Goal: Task Accomplishment & Management: Use online tool/utility

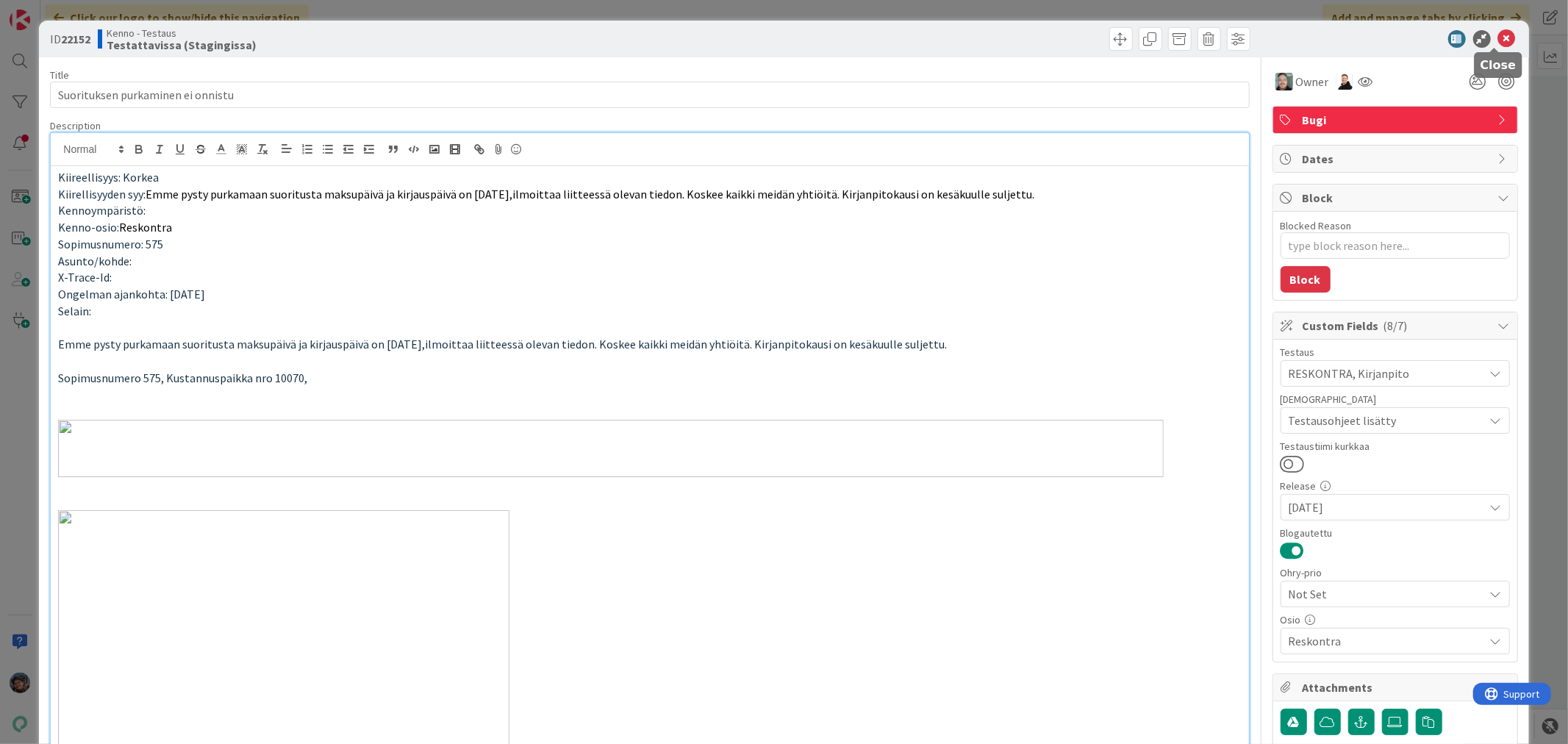
drag, startPoint x: 1495, startPoint y: 34, endPoint x: 1479, endPoint y: 34, distance: 16.0
click at [1481, 34] on div at bounding box center [1388, 39] width 260 height 18
click at [1498, 33] on icon at bounding box center [1507, 39] width 18 height 18
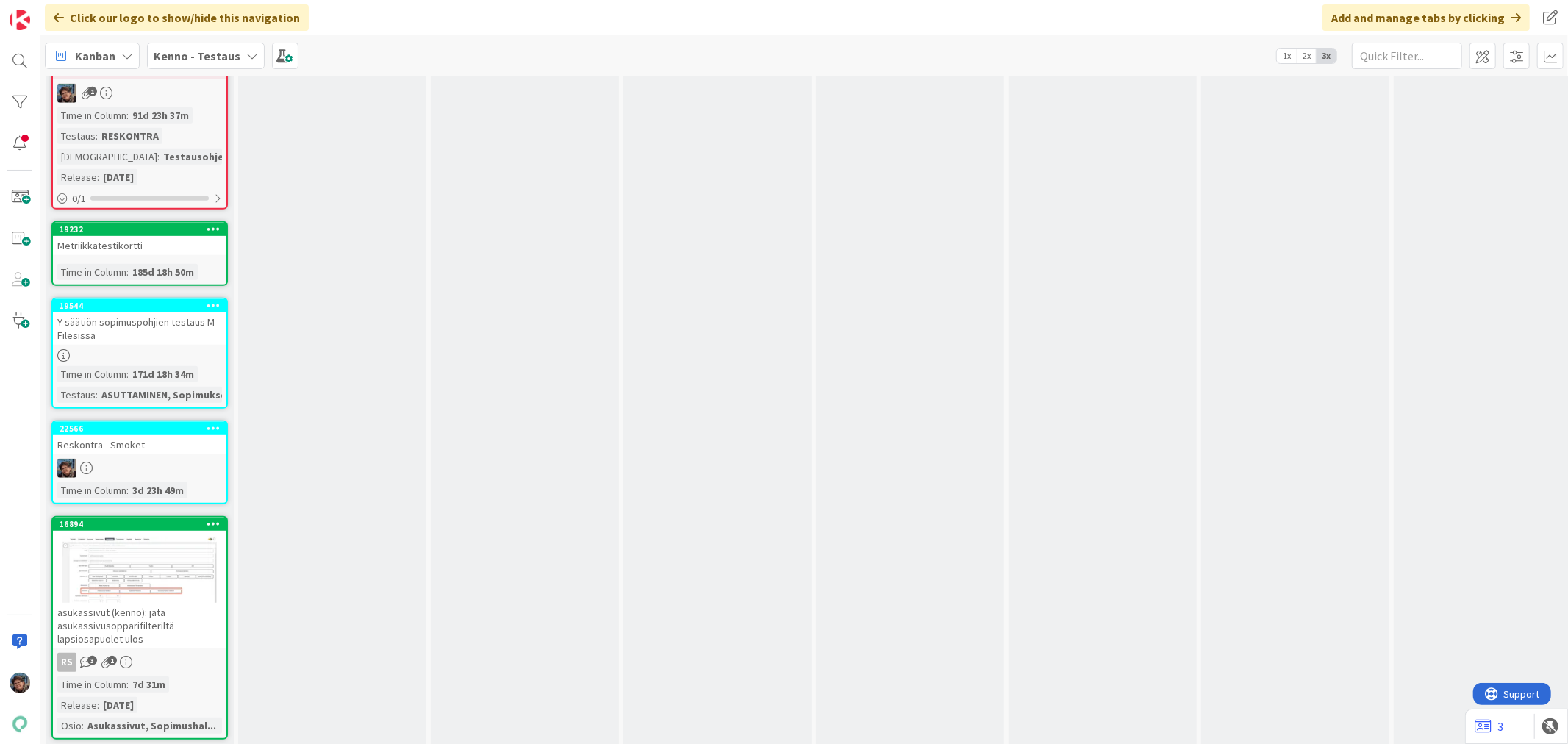
scroll to position [5307, 0]
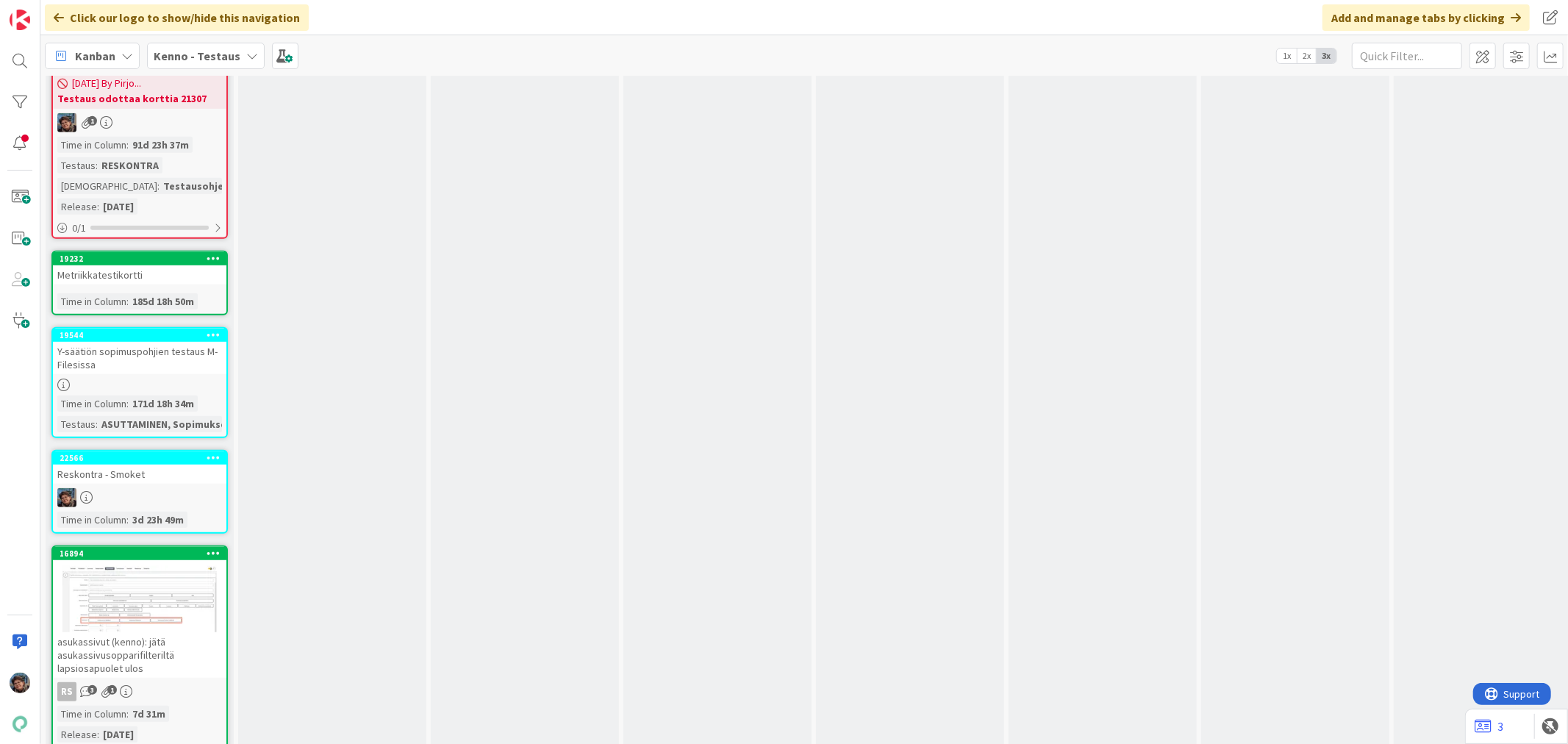
click at [165, 488] on div at bounding box center [140, 498] width 174 height 19
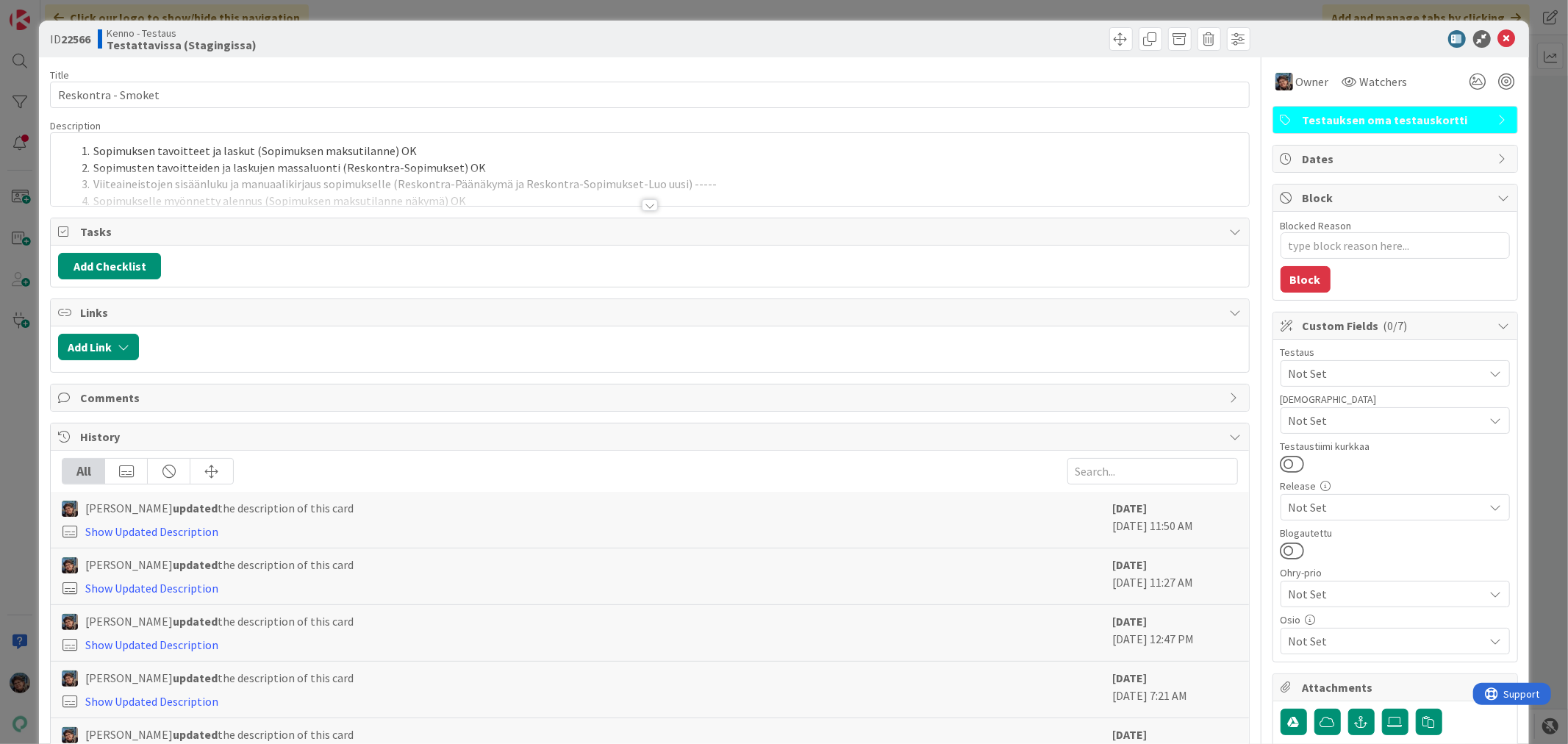
click at [648, 202] on div at bounding box center [650, 205] width 16 height 12
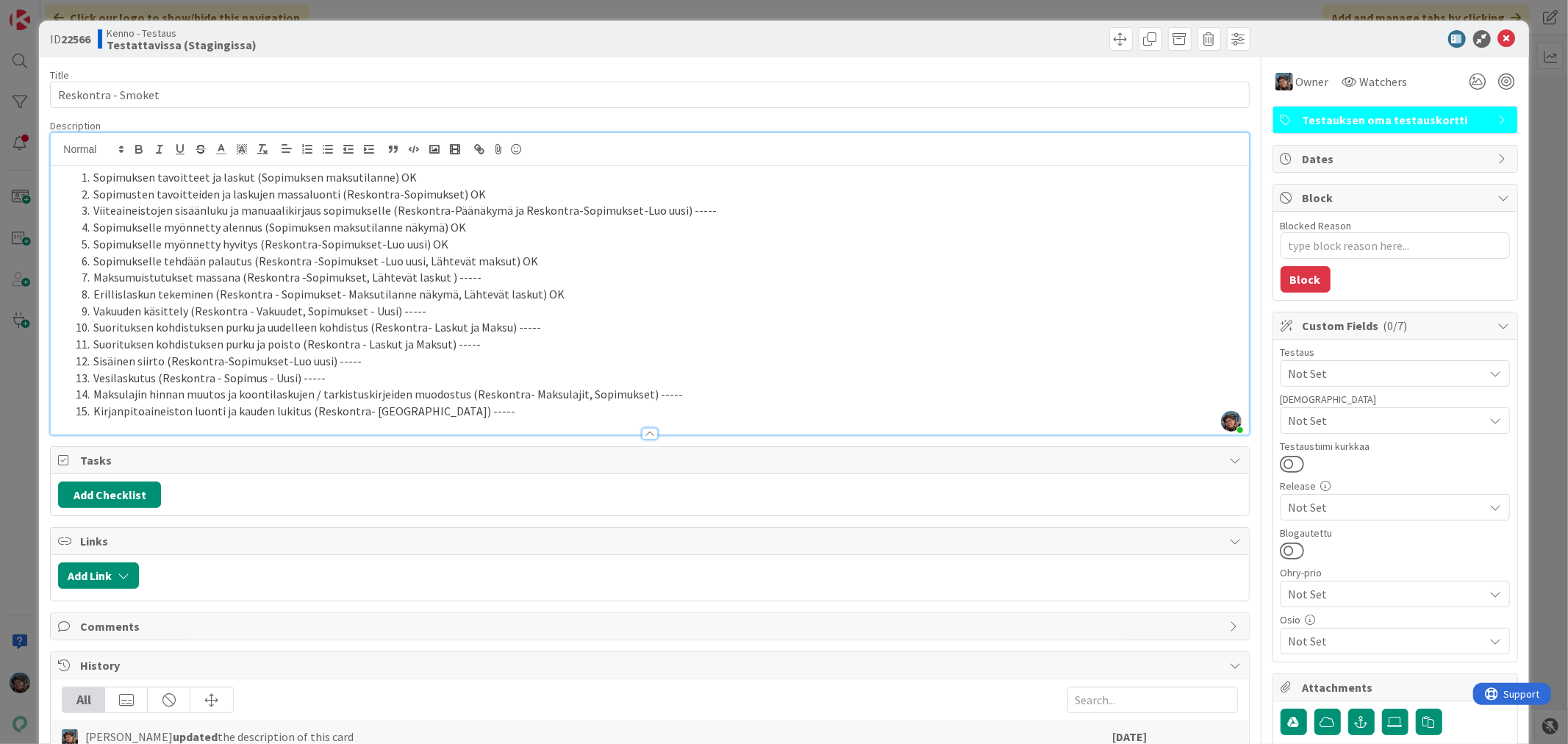
type textarea "x"
